Goal: Information Seeking & Learning: Learn about a topic

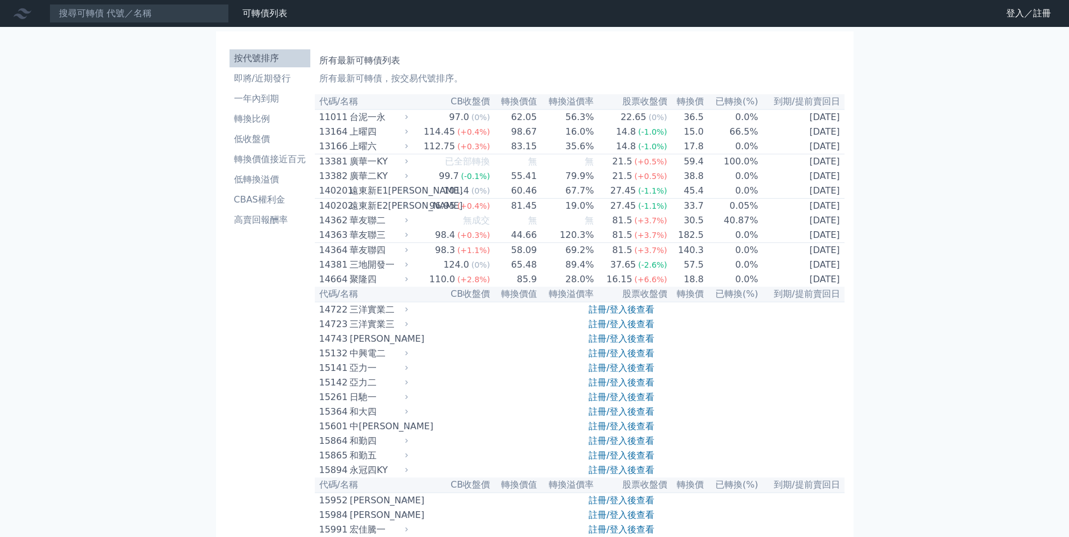
scroll to position [6431, 0]
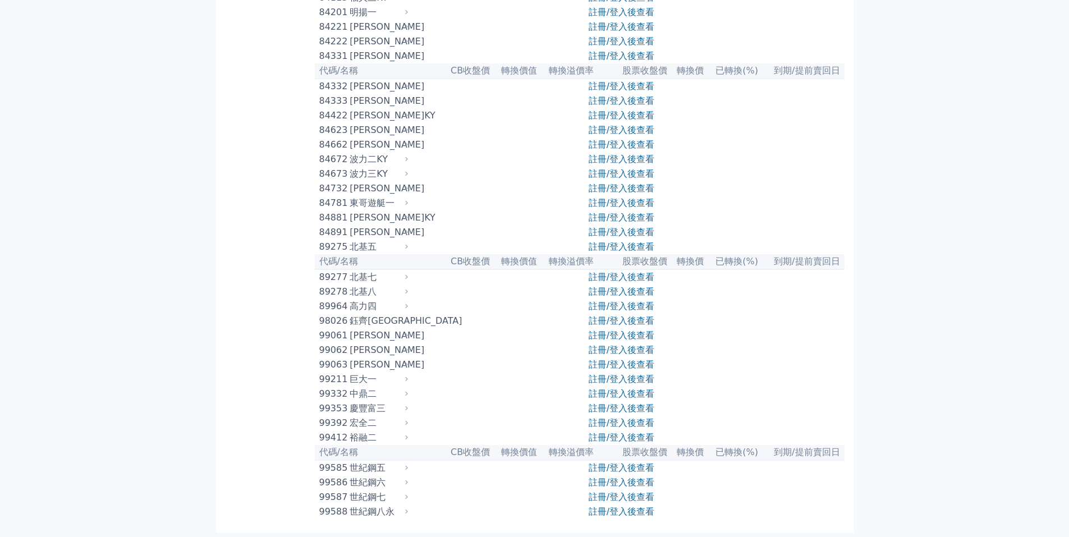
click at [602, 125] on link "註冊/登入後查看" at bounding box center [621, 130] width 66 height 11
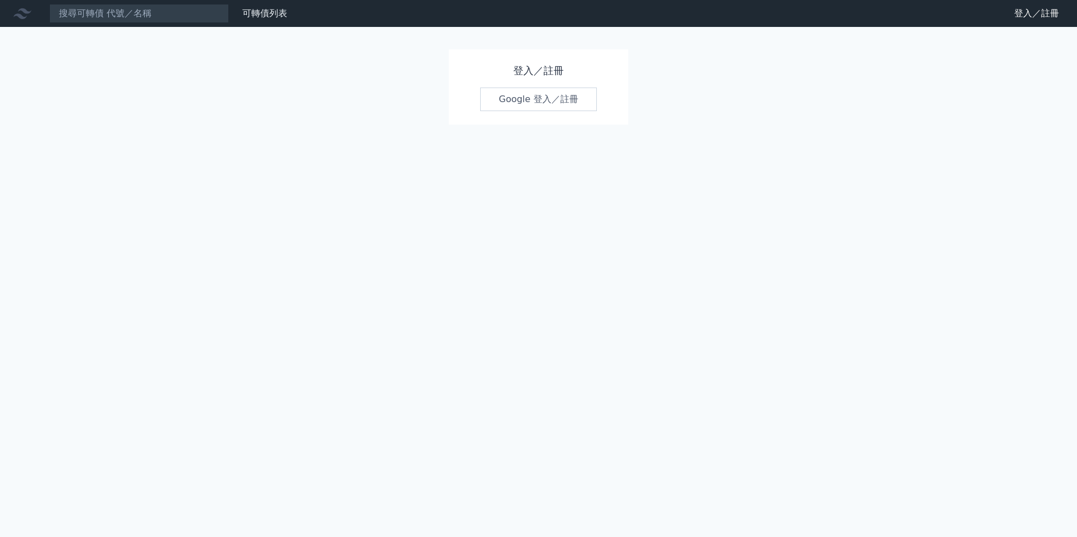
click at [570, 103] on link "Google 登入／註冊" at bounding box center [538, 100] width 117 height 24
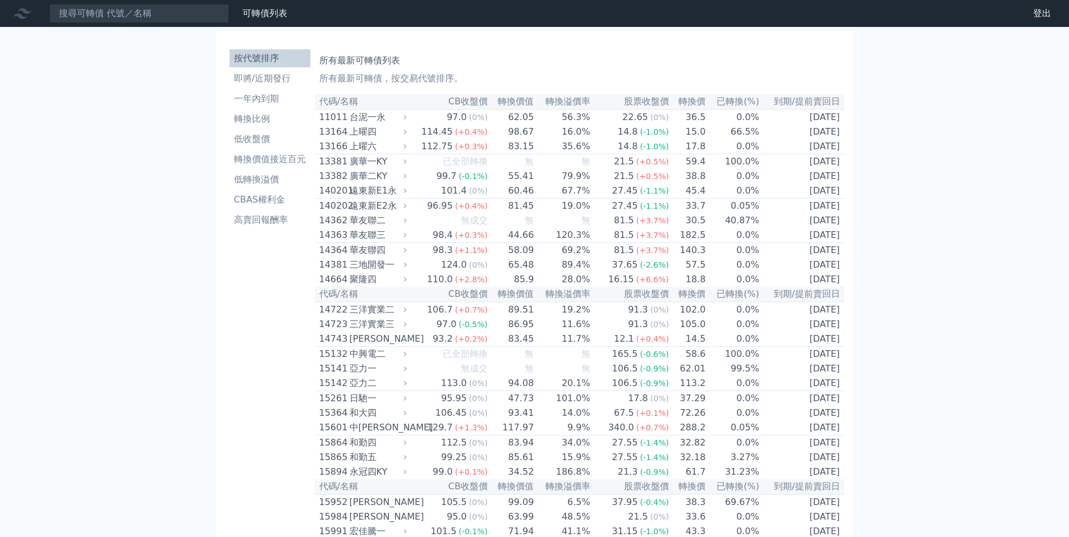
scroll to position [1665, 0]
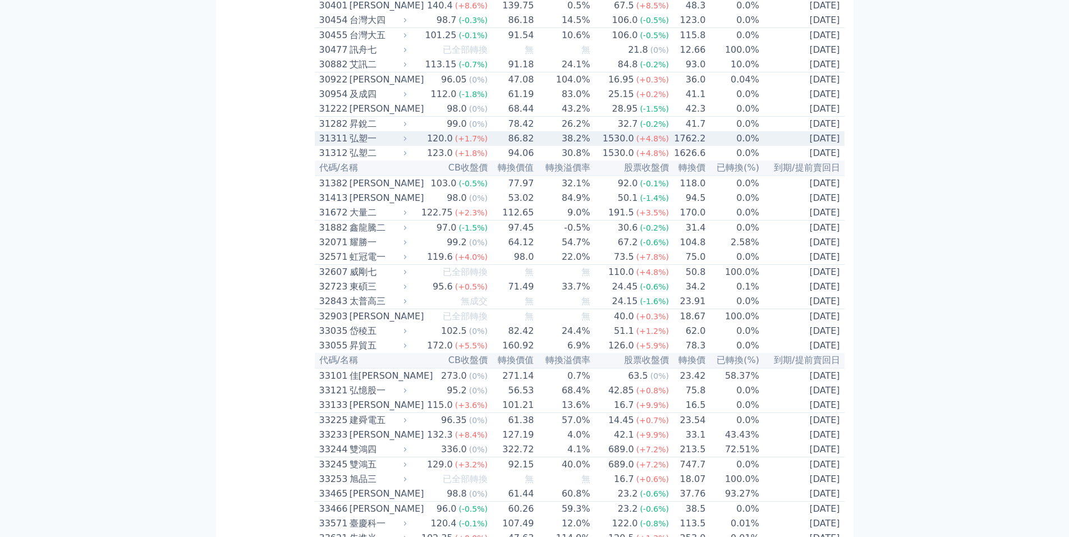
click at [519, 146] on td "86.82" at bounding box center [511, 138] width 46 height 15
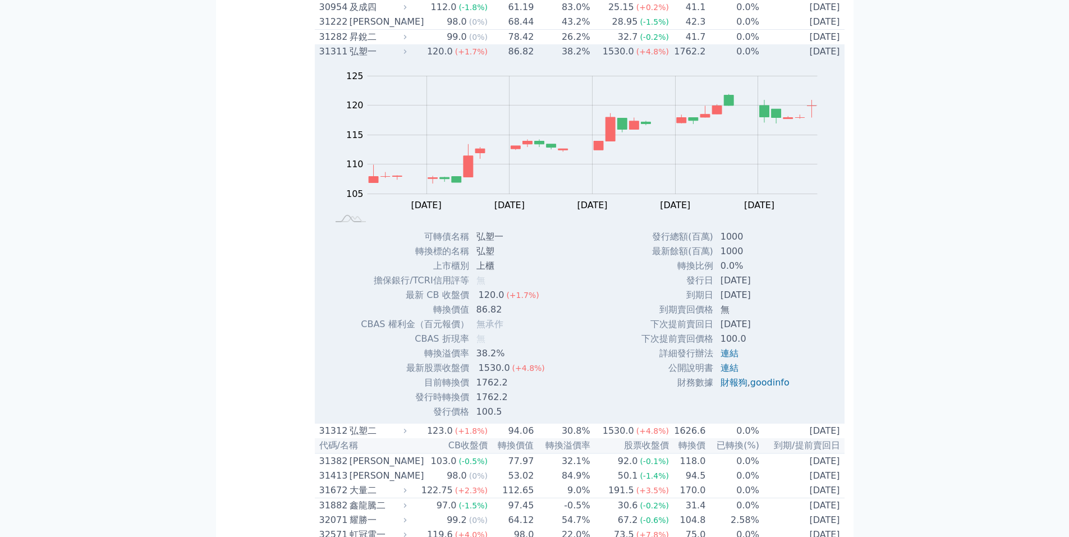
scroll to position [1834, 0]
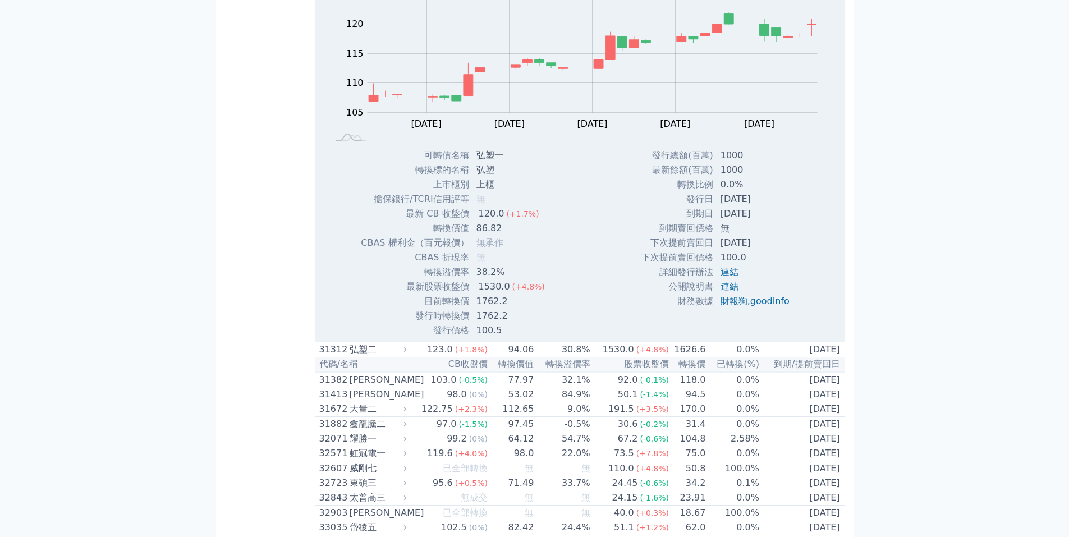
click at [468, 354] on span "(+1.8%)" at bounding box center [471, 349] width 33 height 9
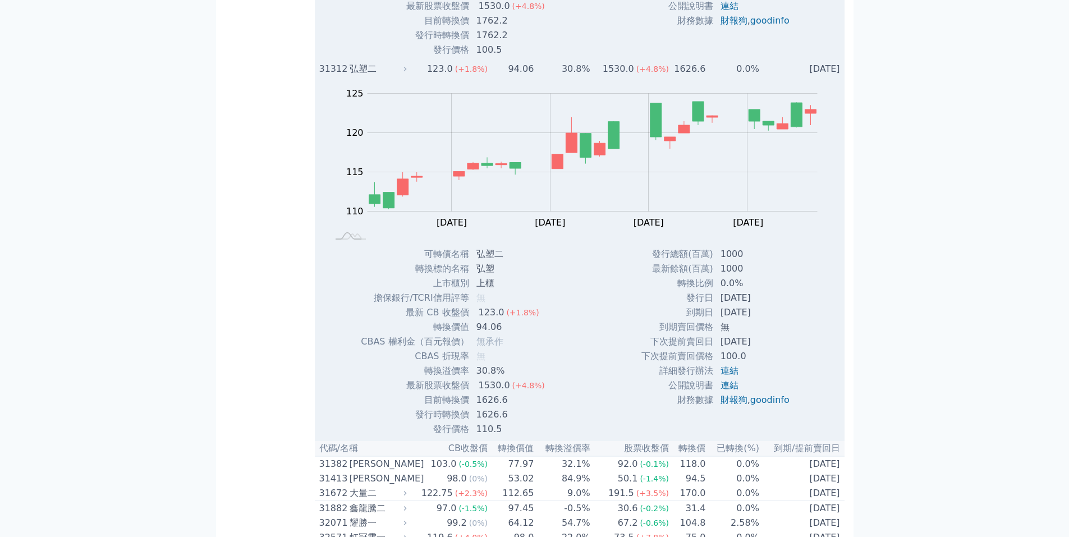
scroll to position [2522, 0]
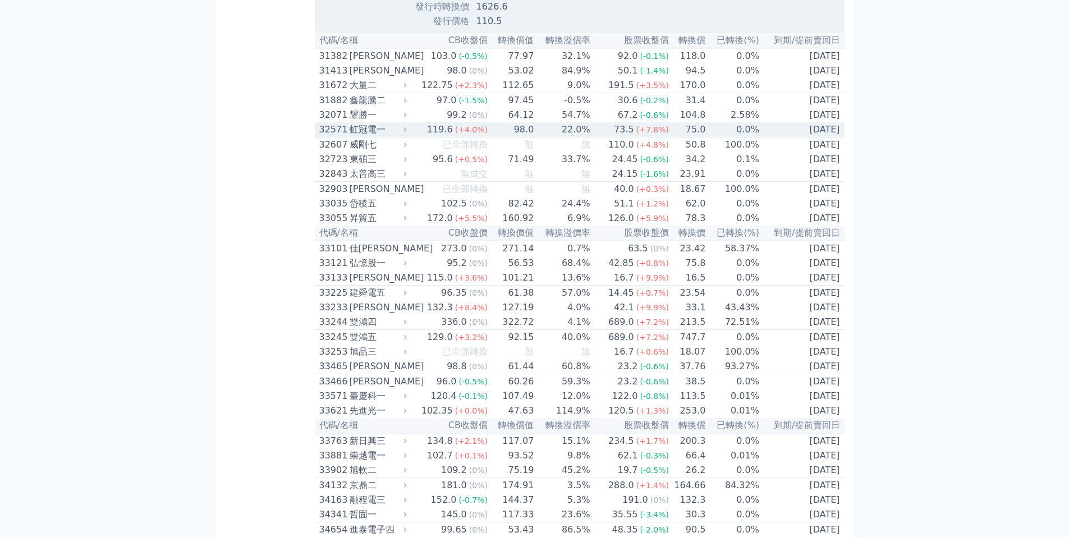
click at [582, 137] on td "22.0%" at bounding box center [562, 129] width 56 height 15
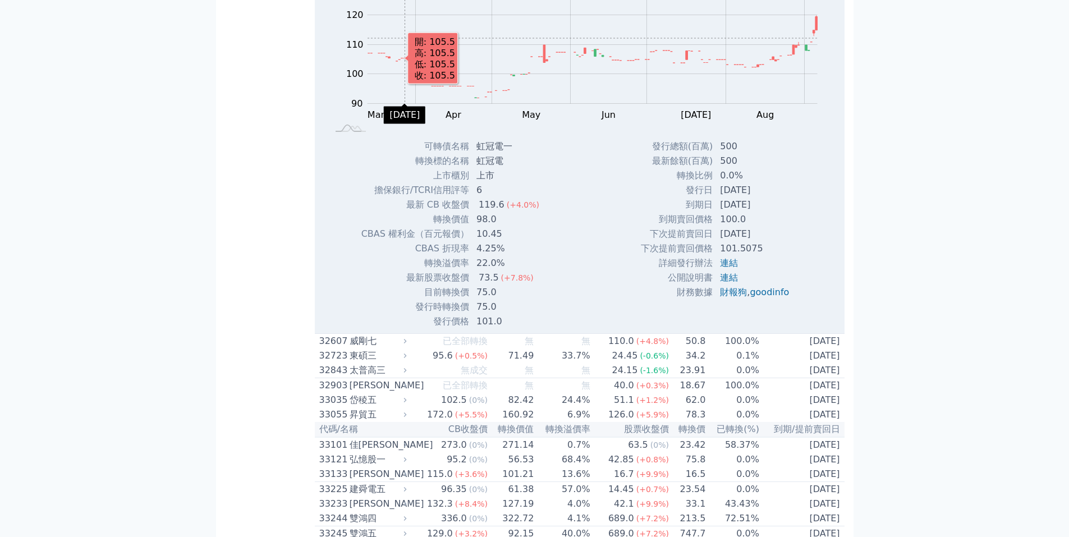
scroll to position [837, 0]
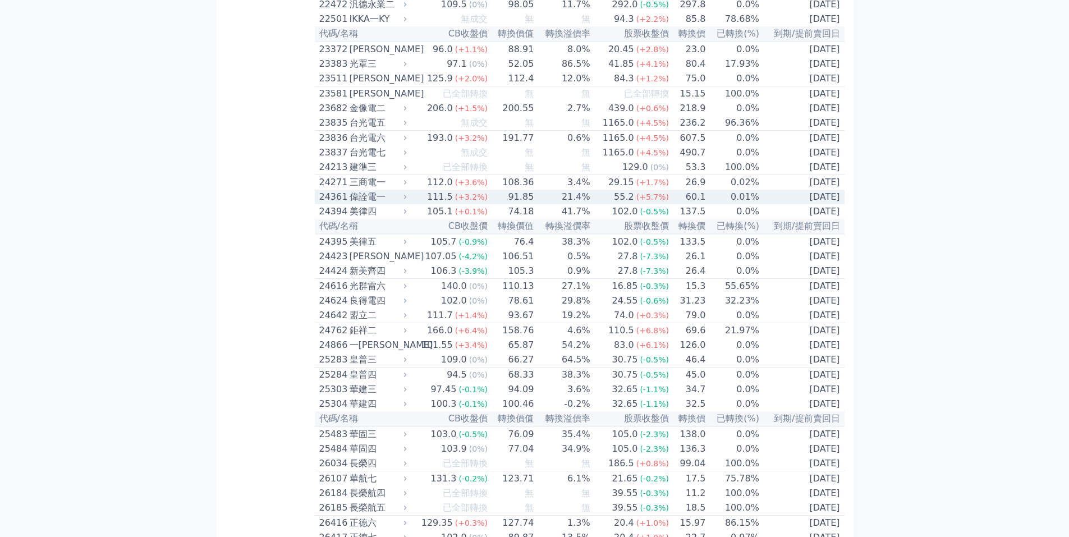
click at [459, 201] on span "(+3.2%)" at bounding box center [471, 196] width 33 height 9
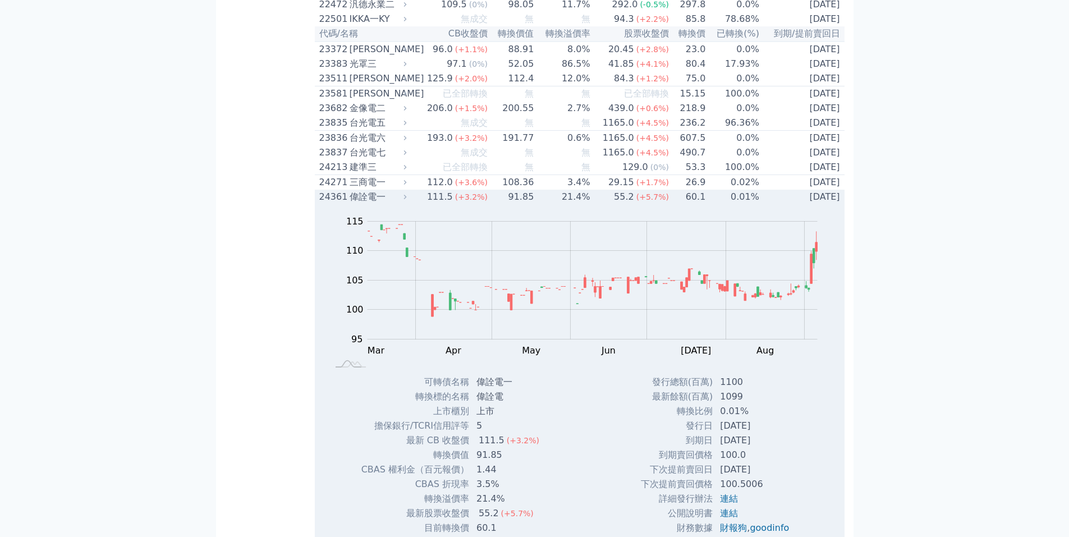
scroll to position [894, 0]
